Goal: Task Accomplishment & Management: Use online tool/utility

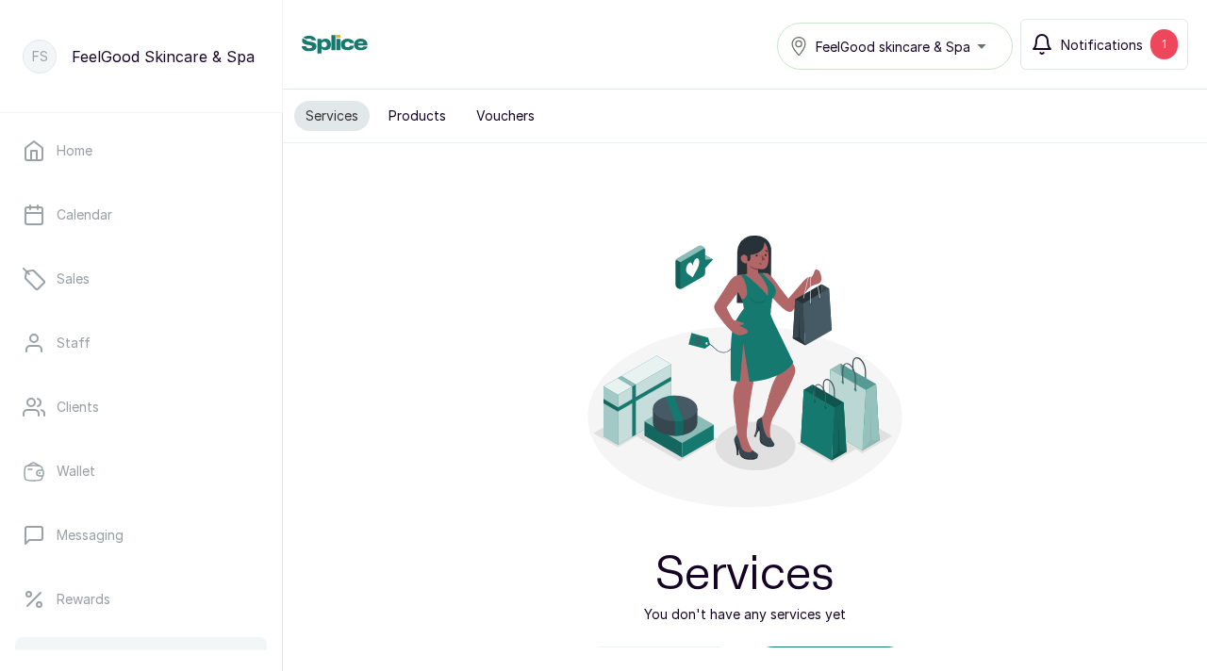
click at [1127, 52] on span "Notifications" at bounding box center [1102, 45] width 82 height 20
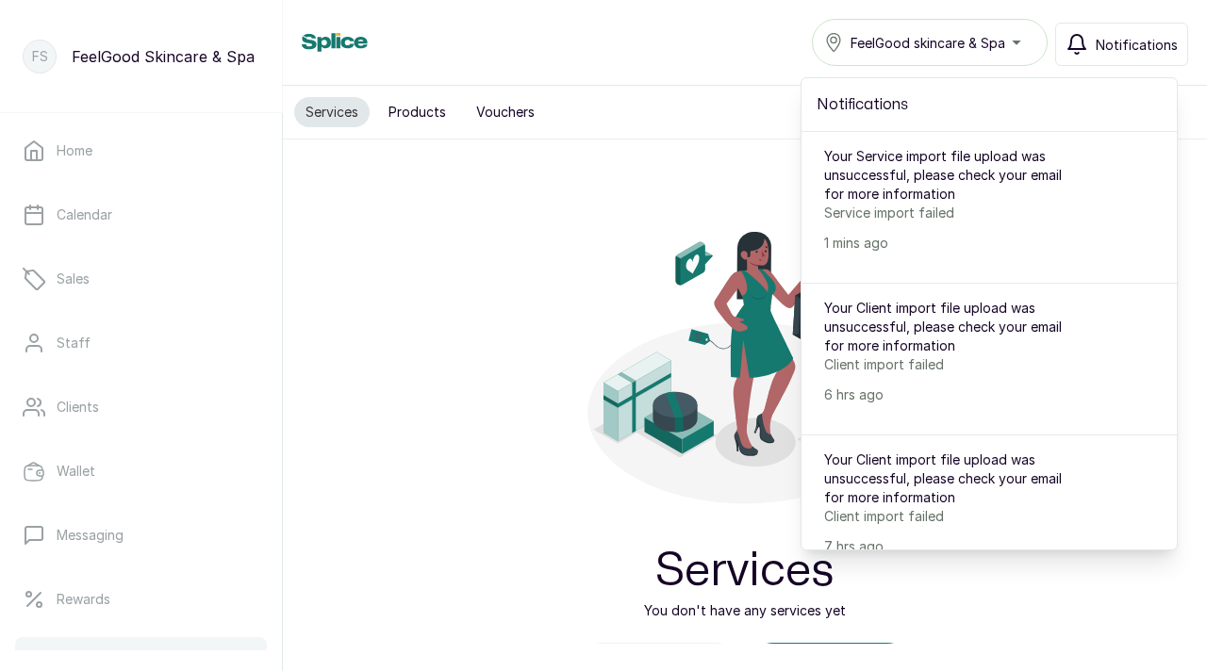
click at [922, 218] on p "Service import failed" at bounding box center [953, 213] width 259 height 19
click at [906, 218] on p "Service import failed" at bounding box center [953, 213] width 259 height 19
click at [881, 223] on div "Your Service import file upload was unsuccessful, please check your email for m…" at bounding box center [953, 200] width 259 height 106
click at [847, 214] on p "Service import failed" at bounding box center [953, 213] width 259 height 19
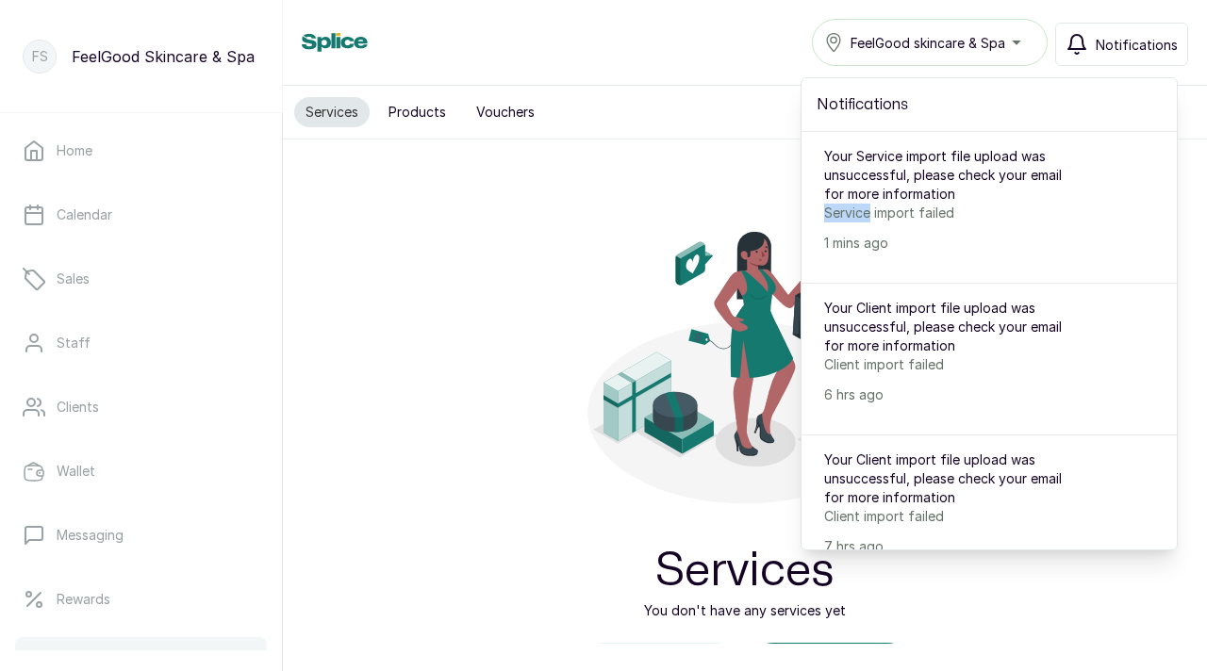
click at [847, 214] on p "Service import failed" at bounding box center [953, 213] width 259 height 19
click at [759, 203] on icon at bounding box center [745, 352] width 334 height 334
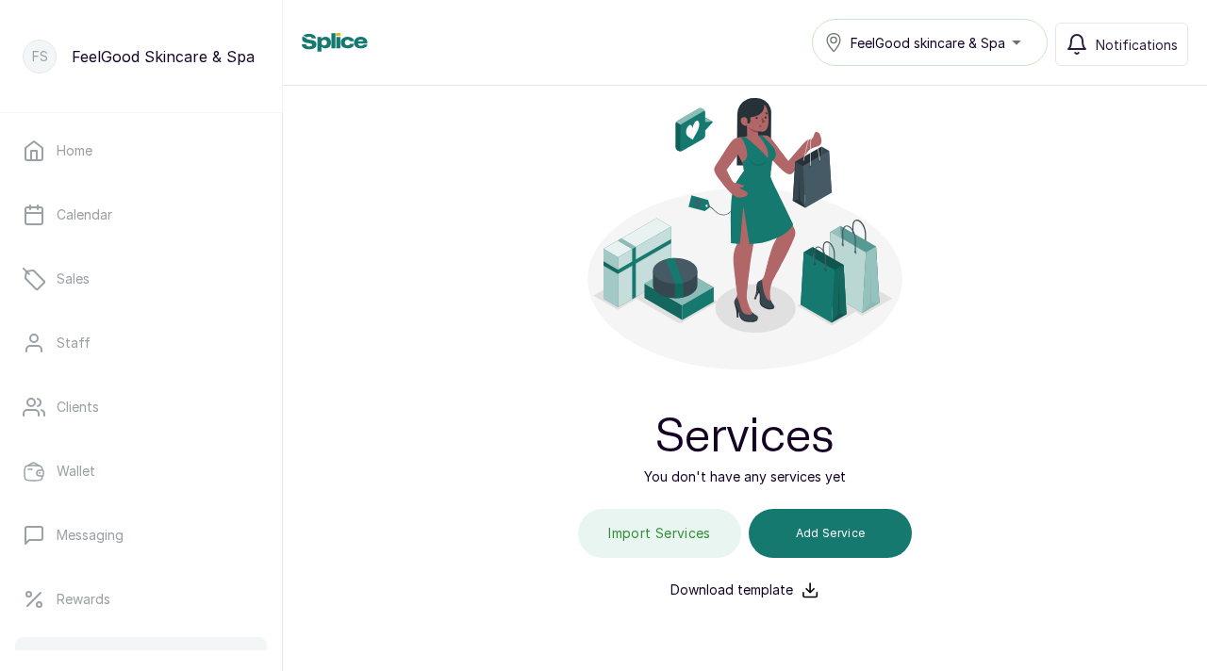
scroll to position [210, 0]
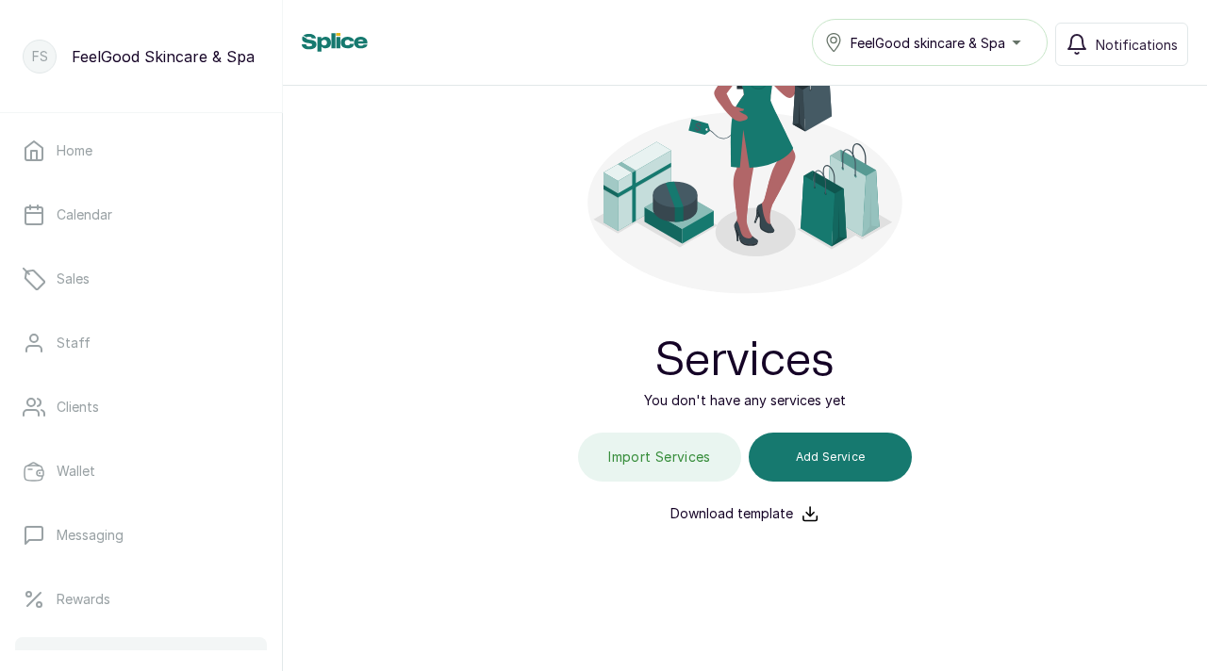
click at [763, 511] on p "Download template" at bounding box center [731, 513] width 123 height 19
